Goal: Task Accomplishment & Management: Use online tool/utility

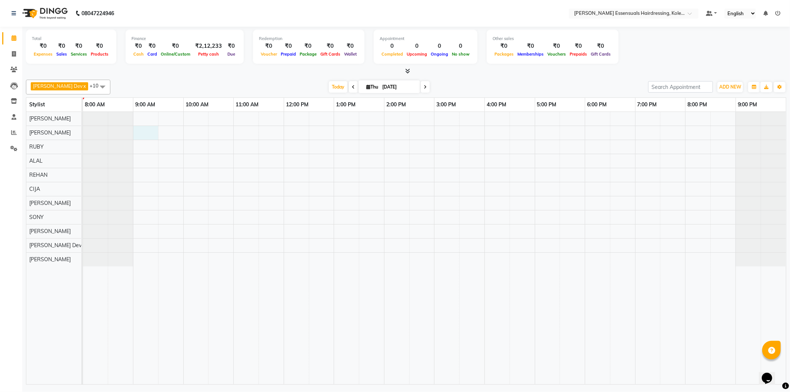
click at [143, 134] on div at bounding box center [434, 248] width 703 height 272
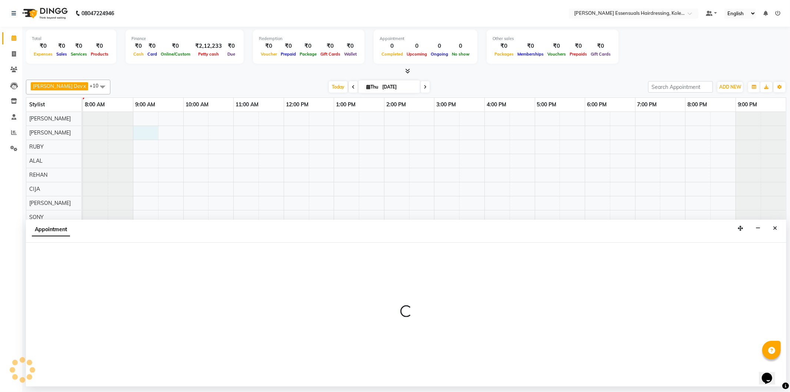
select select "79967"
select select "540"
select select "tentative"
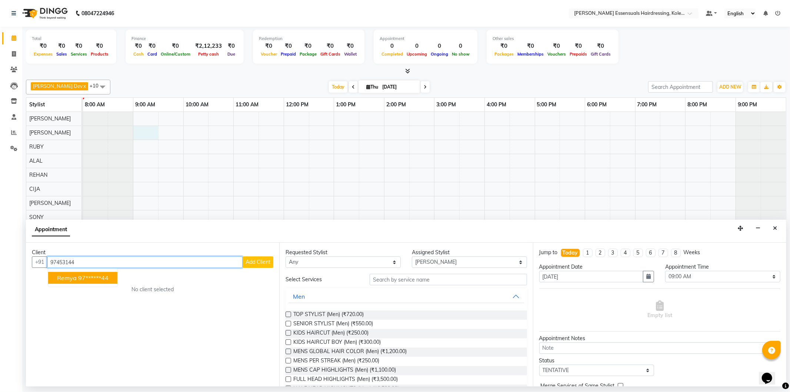
click at [93, 280] on ngb-highlight "97******44" at bounding box center [93, 277] width 30 height 7
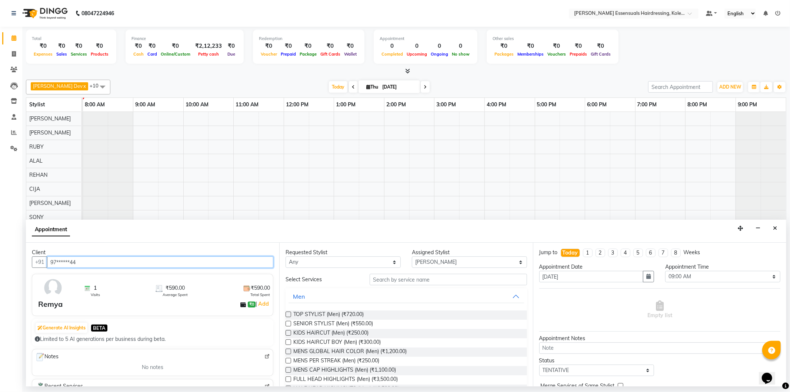
type input "97******44"
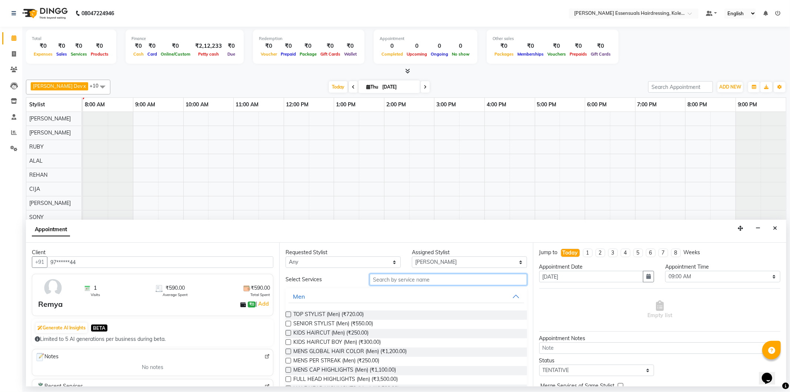
click at [384, 280] on input "text" at bounding box center [448, 279] width 157 height 11
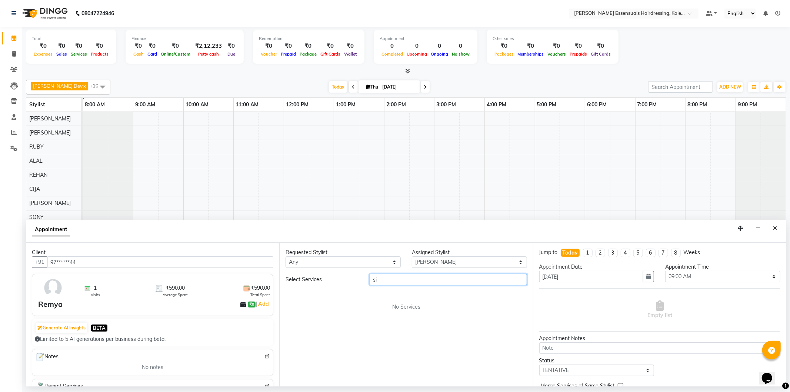
type input "s"
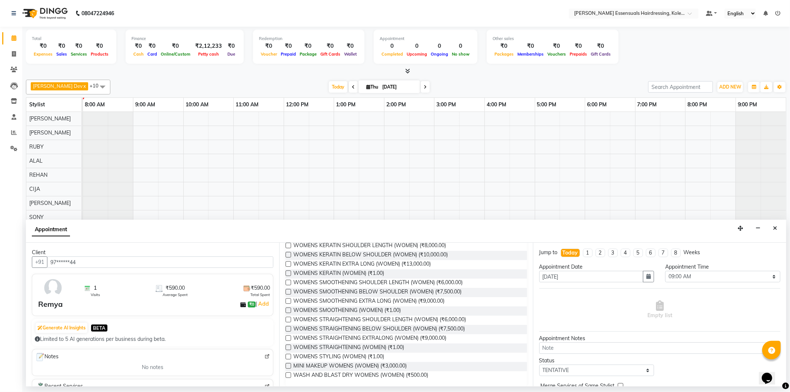
scroll to position [139, 0]
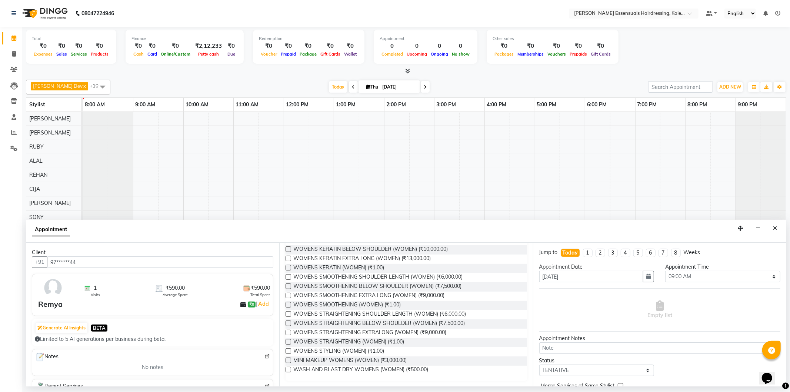
type input "womens"
click at [290, 350] on label at bounding box center [289, 351] width 6 height 6
click at [290, 350] on input "checkbox" at bounding box center [288, 351] width 5 height 5
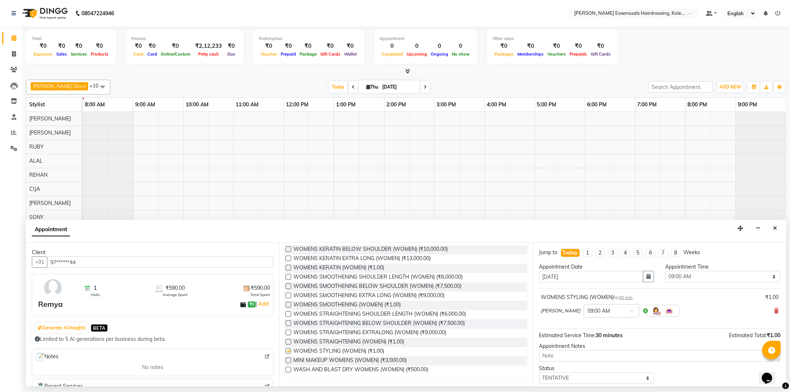
checkbox input "false"
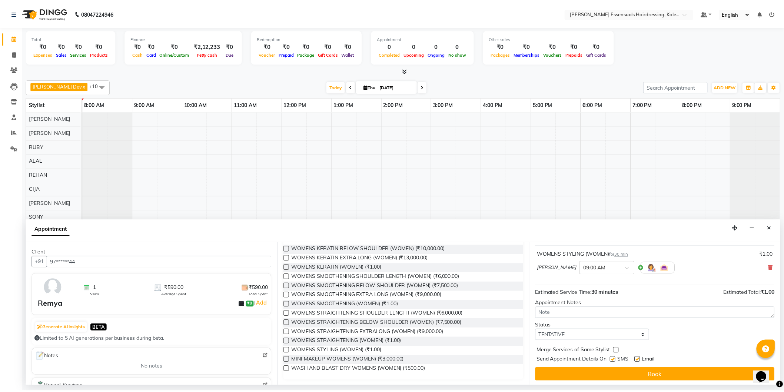
scroll to position [44, 0]
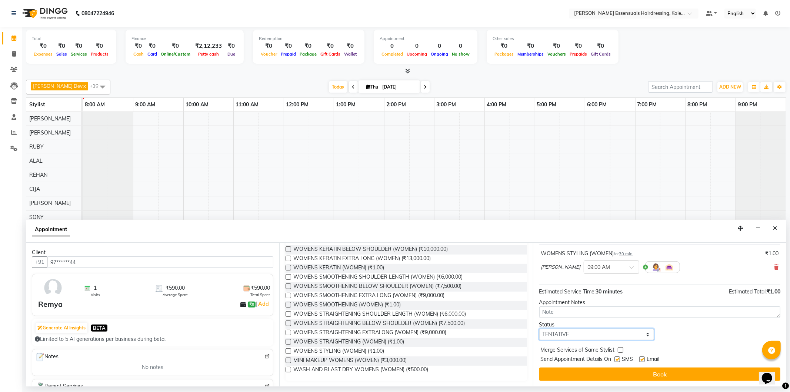
click at [563, 334] on select "Select TENTATIVE CONFIRM CHECK-IN UPCOMING" at bounding box center [596, 334] width 115 height 11
select select "check-in"
click at [539, 329] on select "Select TENTATIVE CONFIRM CHECK-IN UPCOMING" at bounding box center [596, 334] width 115 height 11
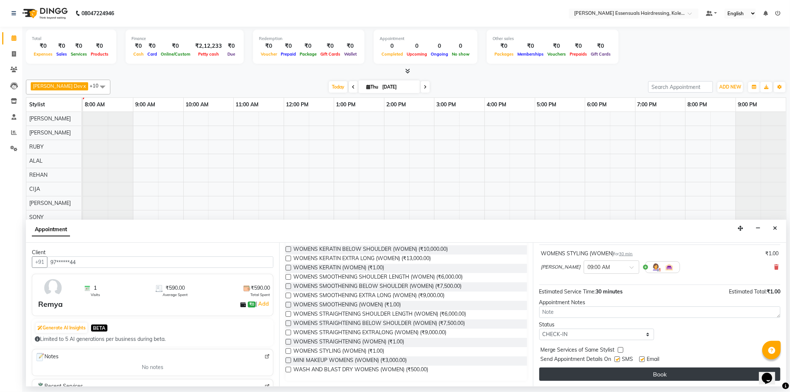
click at [575, 375] on button "Book" at bounding box center [659, 373] width 241 height 13
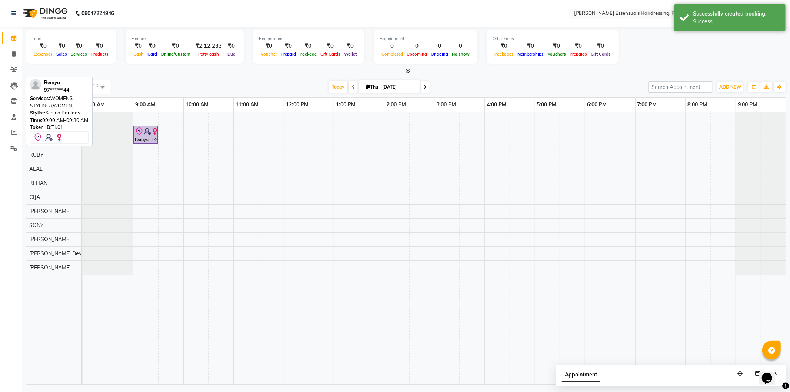
click at [139, 137] on div "Remya, TK01, 09:00 AM-09:30 AM, WOMENS STYLING (WOMEN)" at bounding box center [145, 135] width 23 height 16
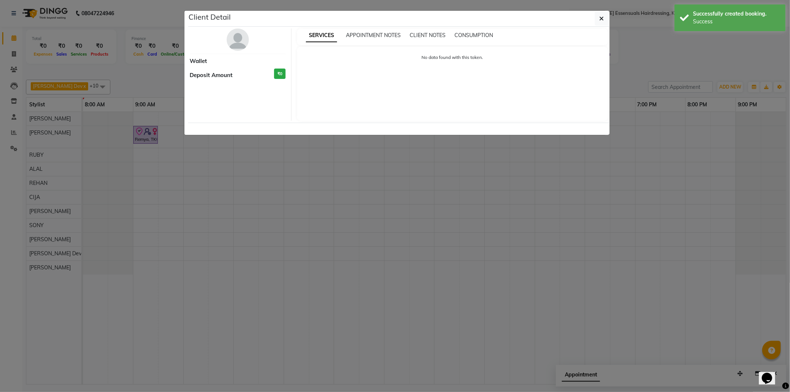
select select "8"
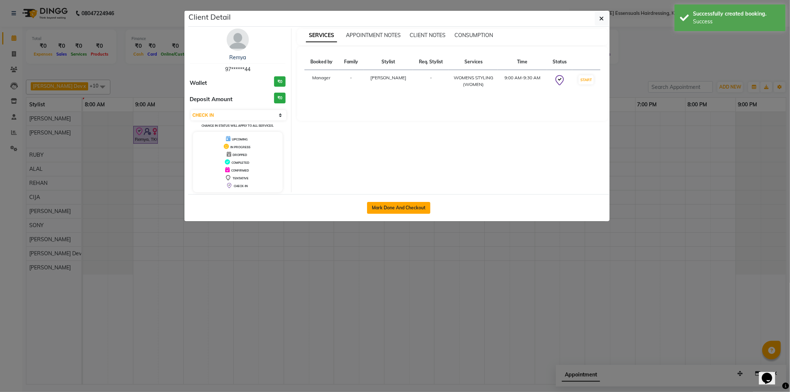
click at [401, 203] on button "Mark Done And Checkout" at bounding box center [398, 208] width 63 height 12
select select "service"
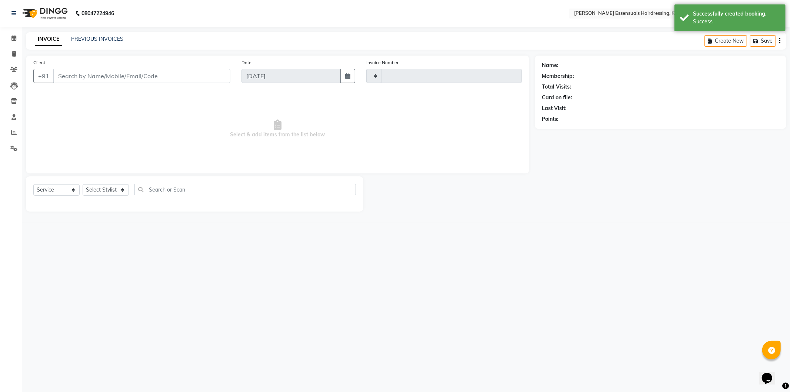
type input "1331"
select select "8281"
type input "97******44"
select select "79967"
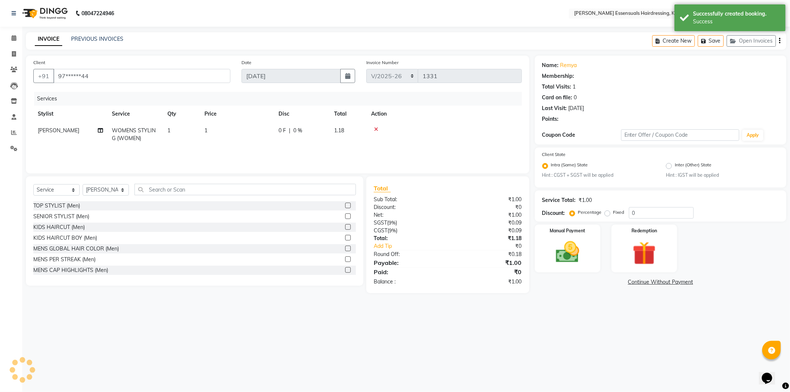
select select "1: Object"
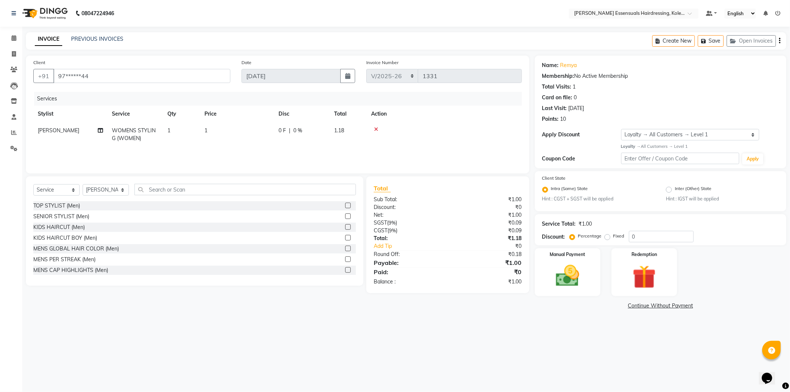
click at [206, 131] on span "1" at bounding box center [205, 130] width 3 height 7
select select "79967"
drag, startPoint x: 247, startPoint y: 132, endPoint x: 227, endPoint y: 132, distance: 19.6
click at [227, 132] on tr "Admin [PERSON_NAME] Dev [PERSON_NAME] [PERSON_NAME] [PERSON_NAME] Accountant [P…" at bounding box center [277, 137] width 489 height 31
type input "1499"
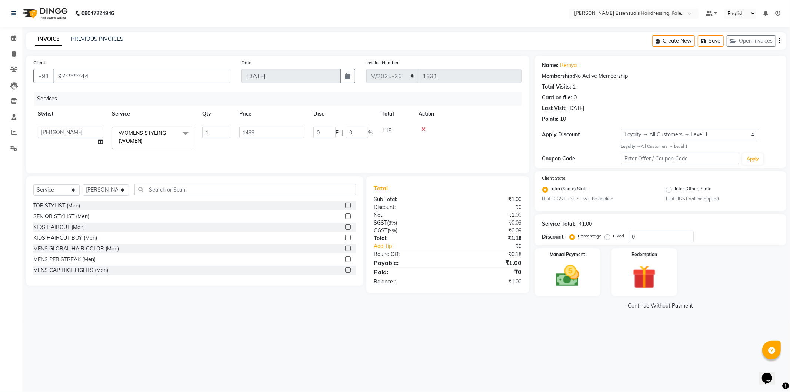
click at [453, 115] on th "Action" at bounding box center [468, 114] width 108 height 17
click at [564, 284] on img at bounding box center [568, 276] width 40 height 28
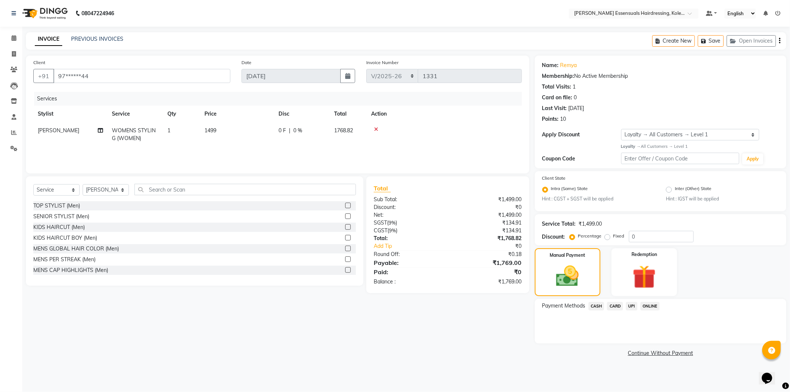
click at [632, 303] on span "UPI" at bounding box center [631, 306] width 11 height 9
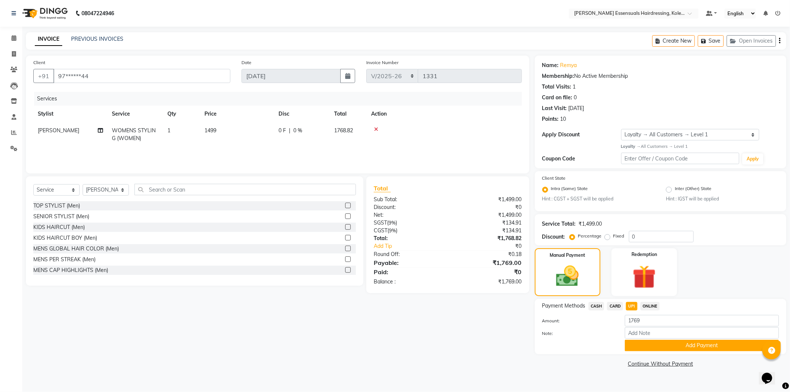
click at [642, 341] on button "Add Payment" at bounding box center [702, 345] width 154 height 11
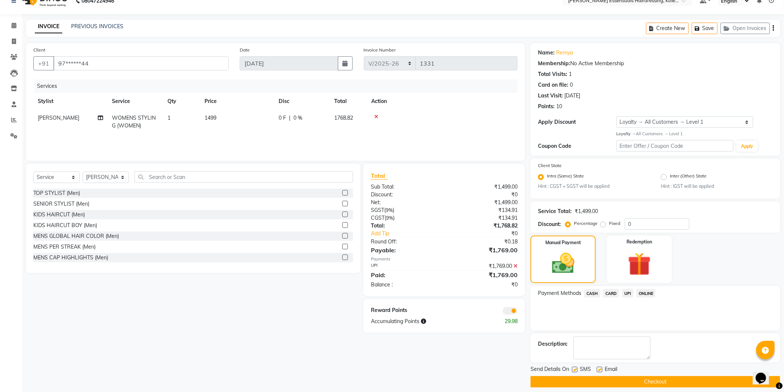
scroll to position [19, 0]
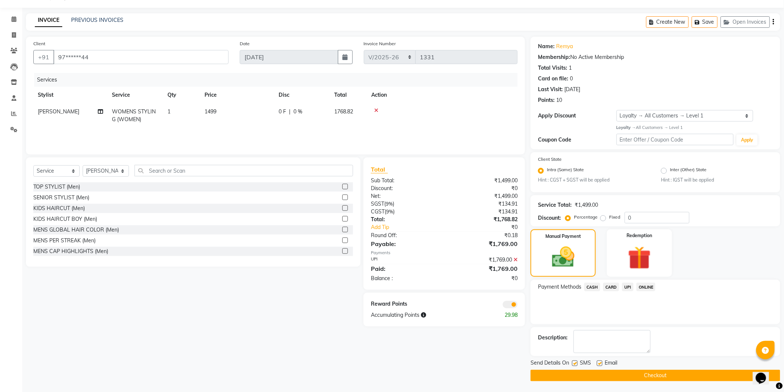
click at [626, 377] on button "Checkout" at bounding box center [655, 375] width 250 height 11
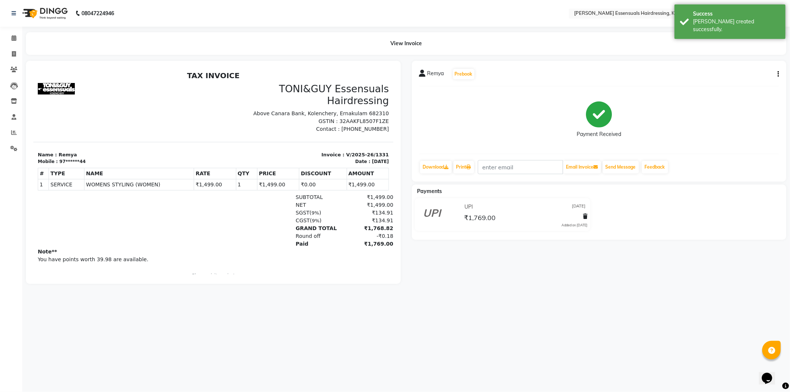
click at [15, 31] on li "Calendar" at bounding box center [11, 38] width 22 height 16
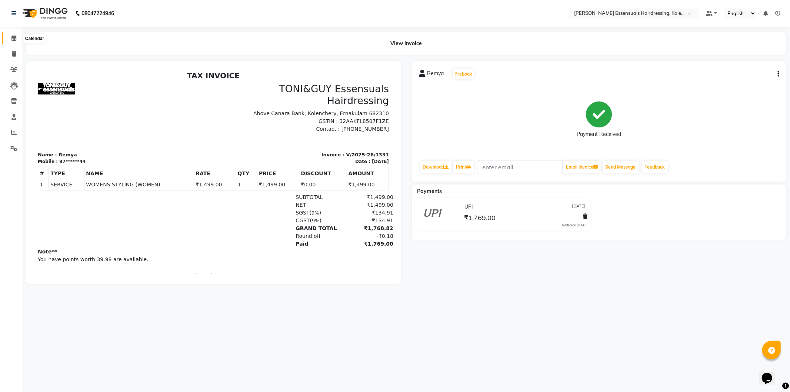
click at [13, 36] on icon at bounding box center [13, 38] width 5 height 6
